Goal: Task Accomplishment & Management: Manage account settings

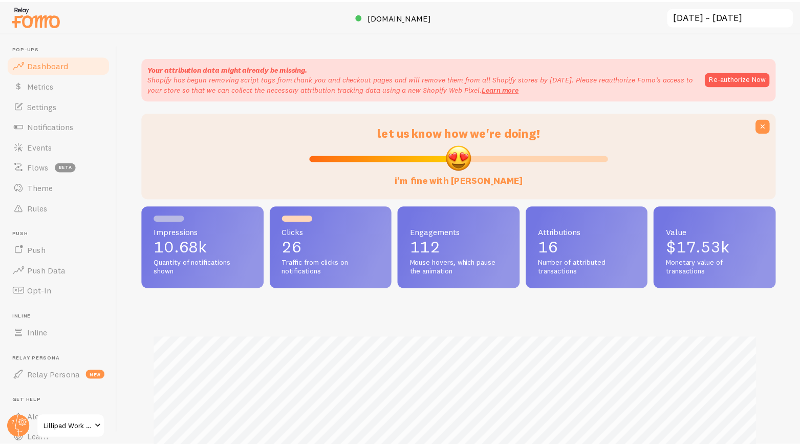
scroll to position [269, 633]
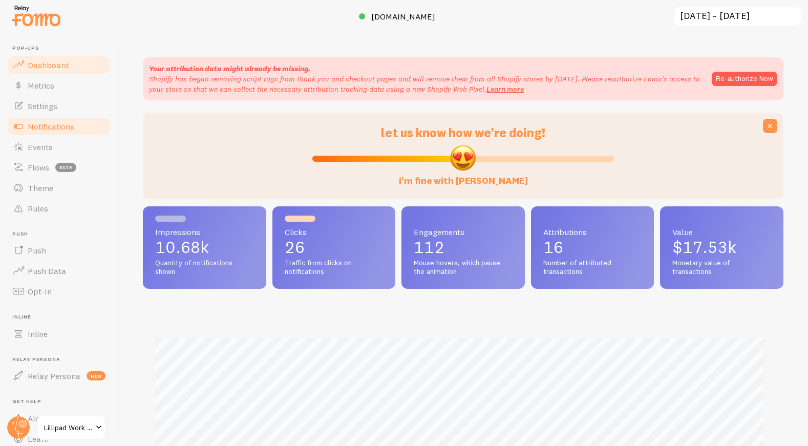
click at [52, 127] on span "Notifications" at bounding box center [51, 126] width 47 height 10
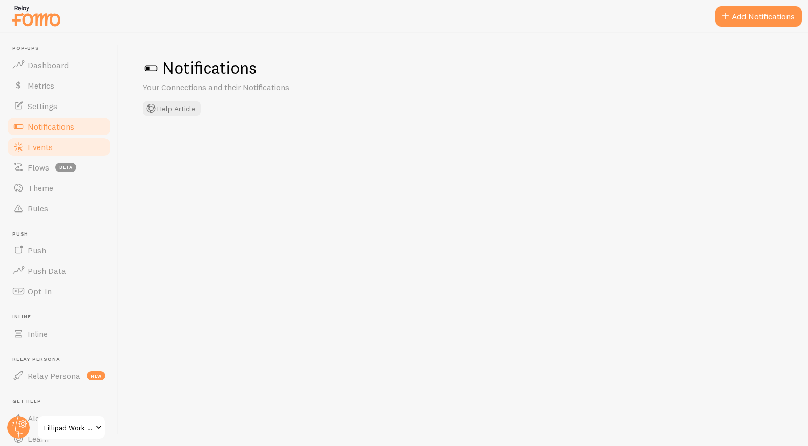
click at [50, 140] on link "Events" at bounding box center [58, 147] width 105 height 20
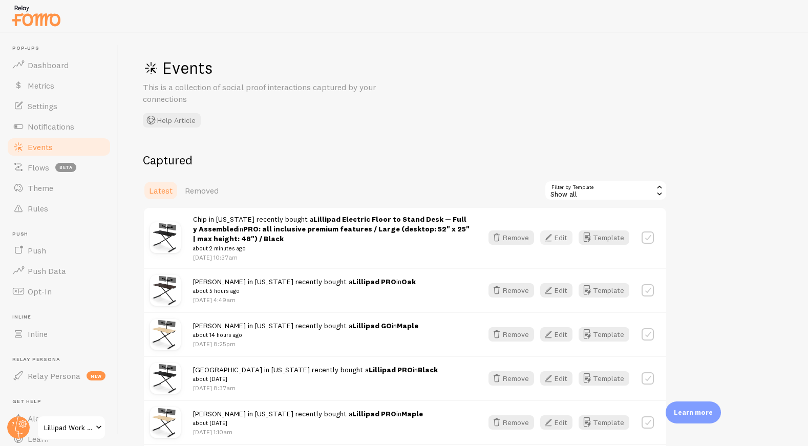
click at [551, 240] on icon "button" at bounding box center [548, 237] width 12 height 12
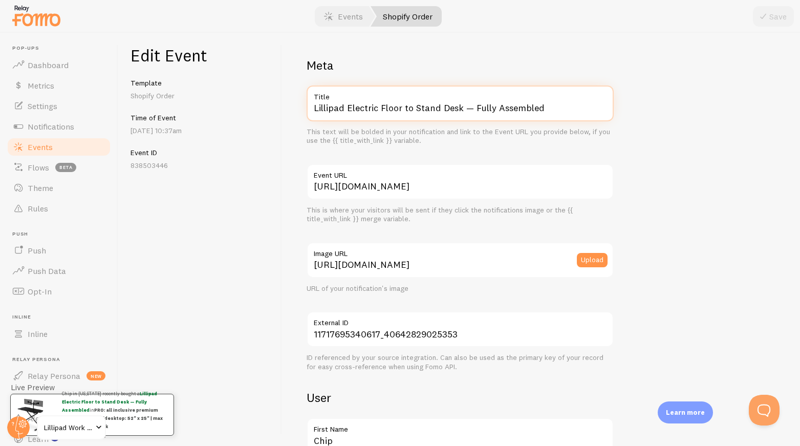
drag, startPoint x: 348, startPoint y: 105, endPoint x: 415, endPoint y: 129, distance: 71.1
click at [415, 129] on div "Lillipad Electric Floor to Stand Desk — Fully Assembled Title This text will be…" at bounding box center [460, 115] width 307 height 60
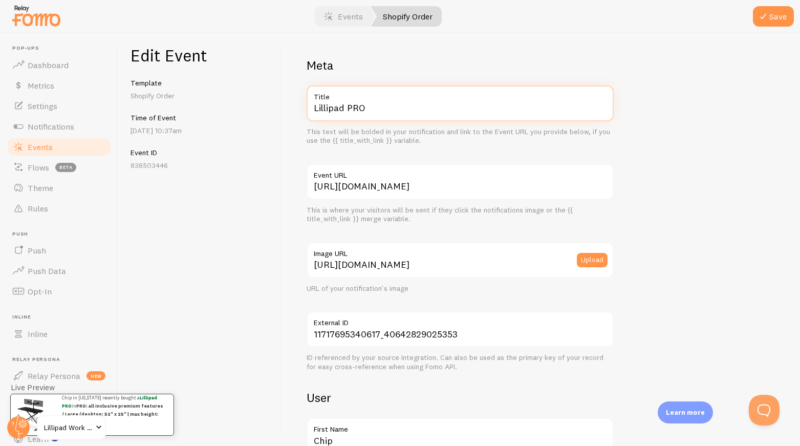
scroll to position [549, 0]
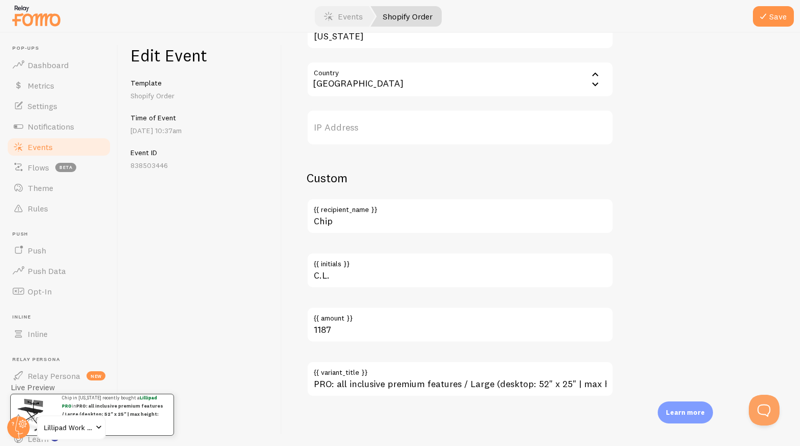
type input "Lillipad PRO"
click at [412, 385] on input "PRO: all inclusive premium features / Large (desktop: 52" x 25" | max height: 4…" at bounding box center [460, 379] width 307 height 36
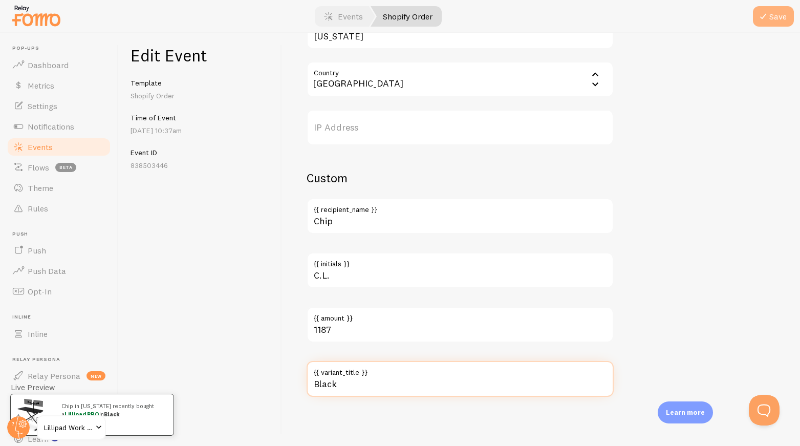
type input "Black"
click at [782, 18] on button "Save" at bounding box center [773, 16] width 41 height 20
